Goal: Use online tool/utility: Utilize a website feature to perform a specific function

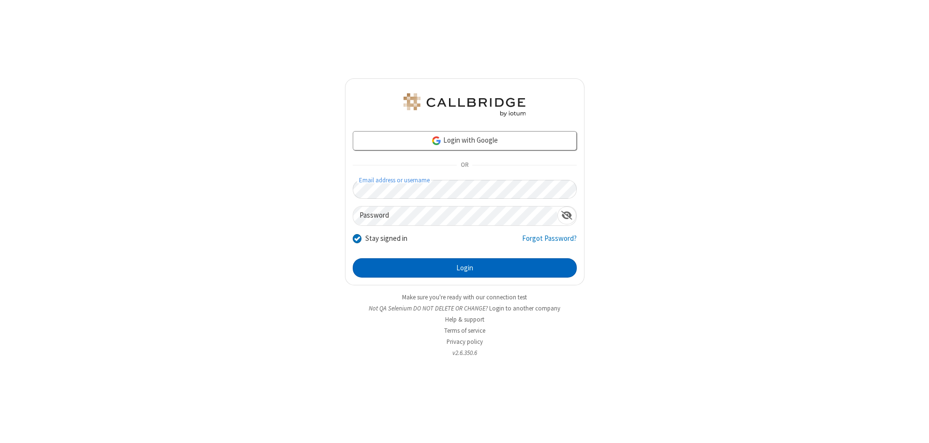
click at [465, 268] on button "Login" at bounding box center [465, 267] width 224 height 19
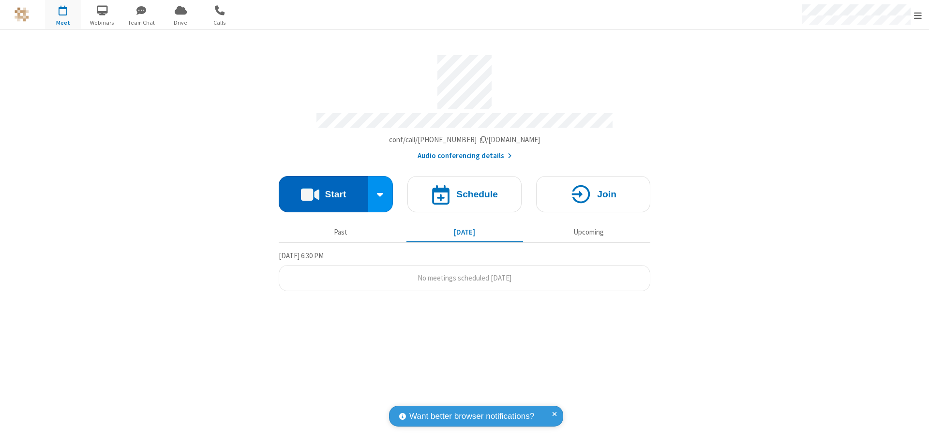
click at [323, 190] on button "Start" at bounding box center [324, 194] width 90 height 36
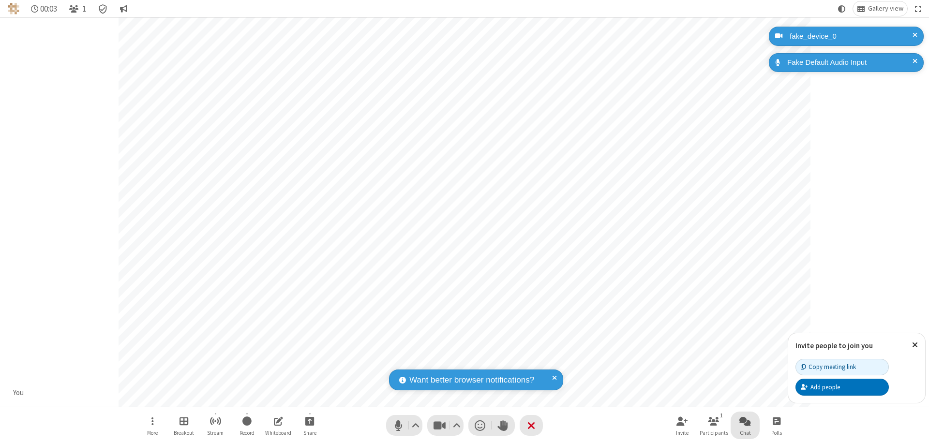
click at [745, 421] on span "Open chat" at bounding box center [746, 421] width 12 height 12
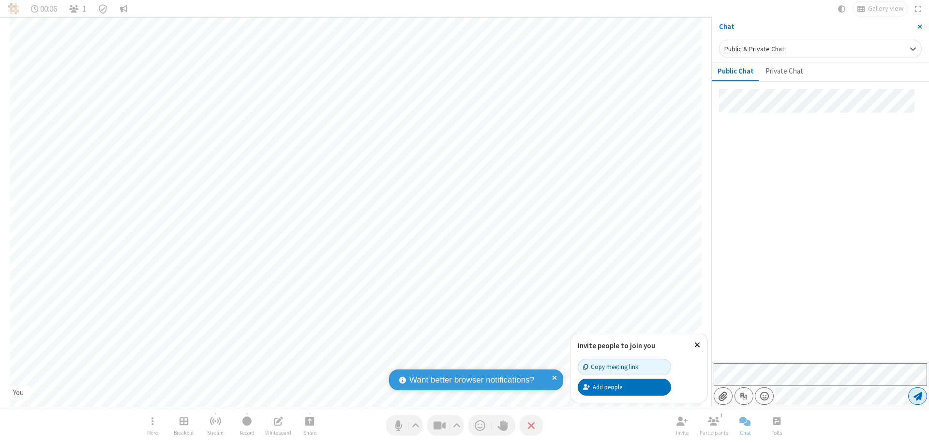
click at [918, 396] on span "Send message" at bounding box center [918, 397] width 9 height 10
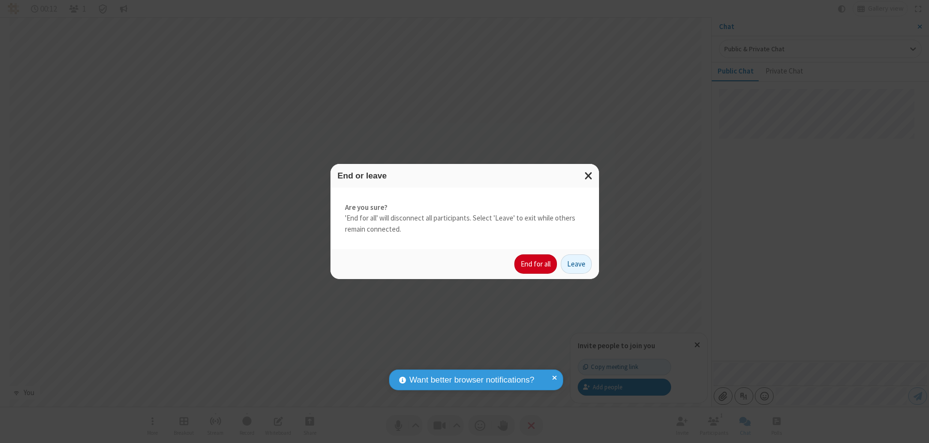
click at [536, 264] on button "End for all" at bounding box center [536, 264] width 43 height 19
